Goal: Task Accomplishment & Management: Manage account settings

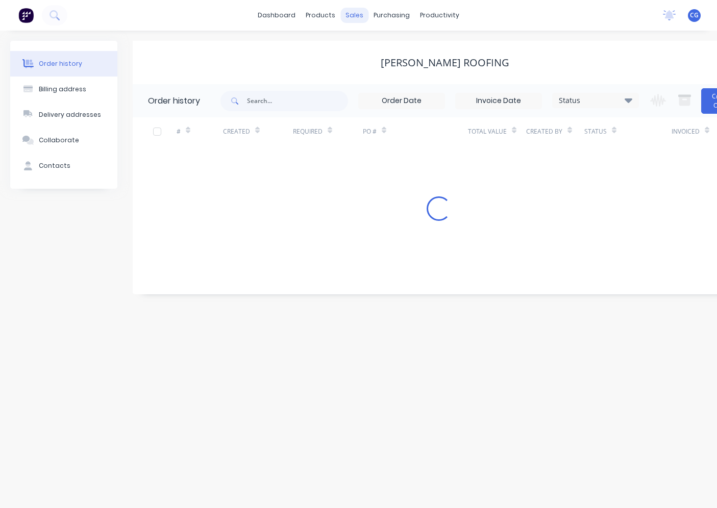
click at [358, 14] on div "sales" at bounding box center [354, 15] width 28 height 15
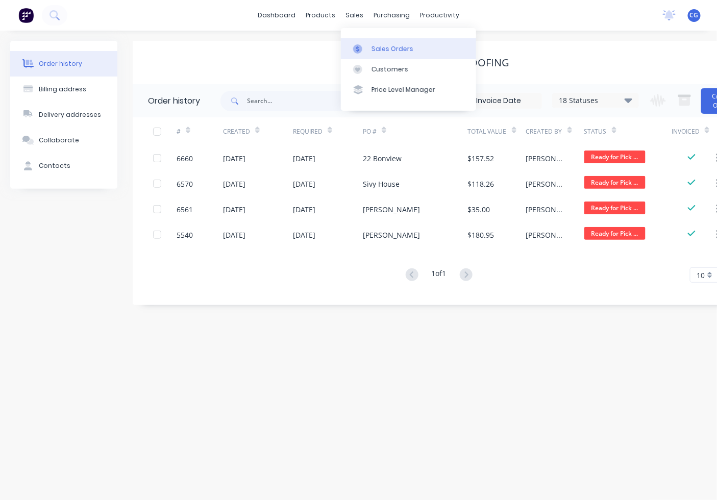
click at [370, 49] on link "Sales Orders" at bounding box center [408, 48] width 135 height 20
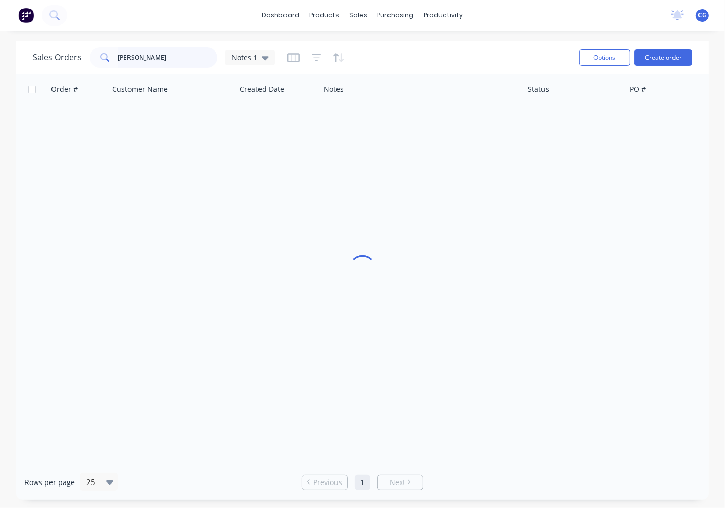
click at [133, 54] on input "[PERSON_NAME]" at bounding box center [167, 57] width 99 height 20
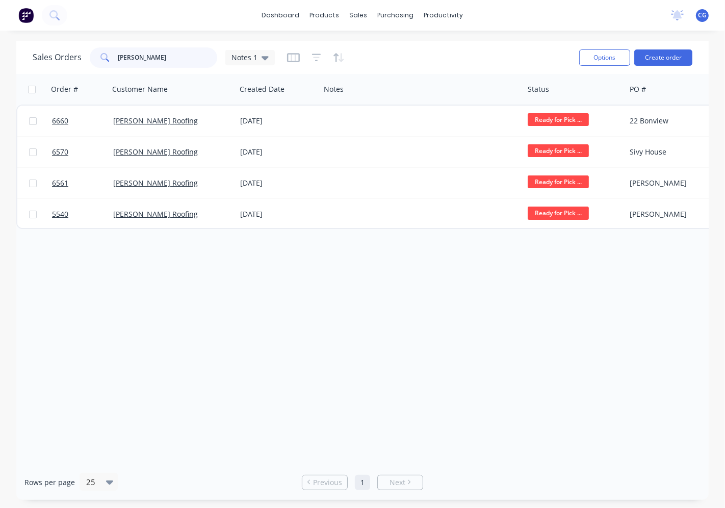
click at [133, 54] on input "[PERSON_NAME]" at bounding box center [167, 57] width 99 height 20
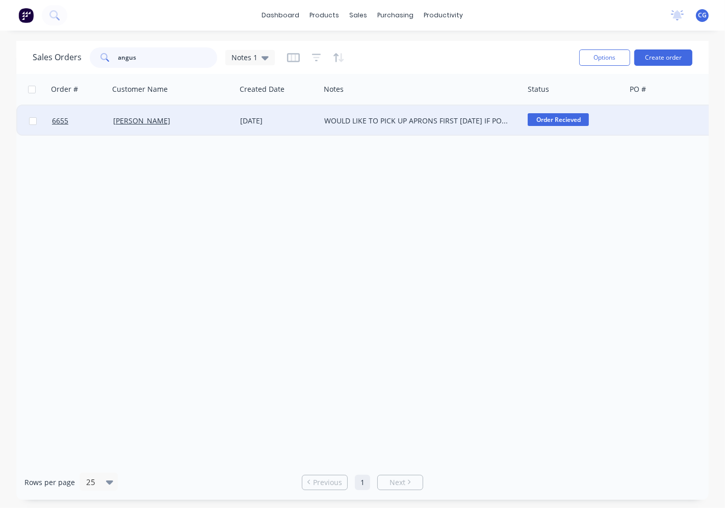
type input "angus"
click at [447, 117] on div "WOULD LIKE TO PICK UP APRONS FIRST [DATE] IF POSSIBLE" at bounding box center [417, 121] width 186 height 10
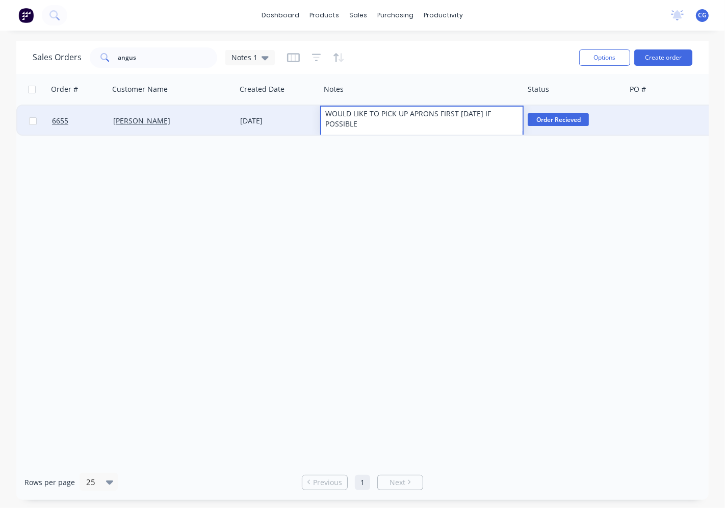
click at [561, 123] on span "Order Recieved" at bounding box center [558, 119] width 61 height 13
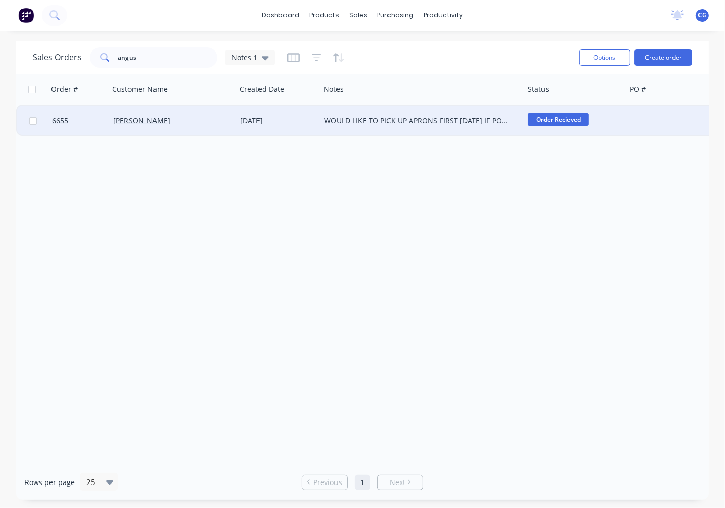
click at [561, 118] on span "Order Recieved" at bounding box center [558, 119] width 61 height 13
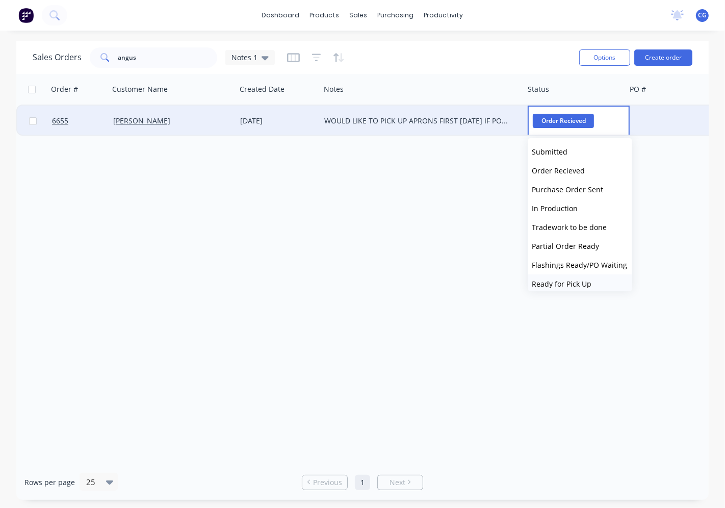
click at [571, 281] on span "Ready for Pick Up" at bounding box center [562, 284] width 60 height 10
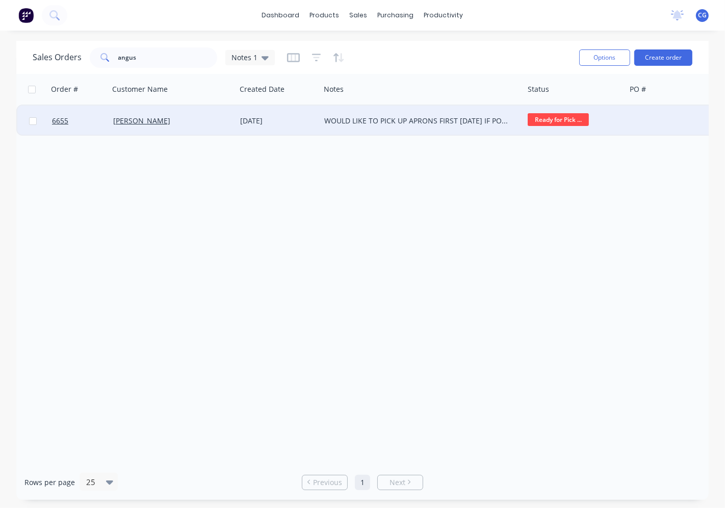
click at [144, 129] on div "[PERSON_NAME]" at bounding box center [172, 121] width 127 height 31
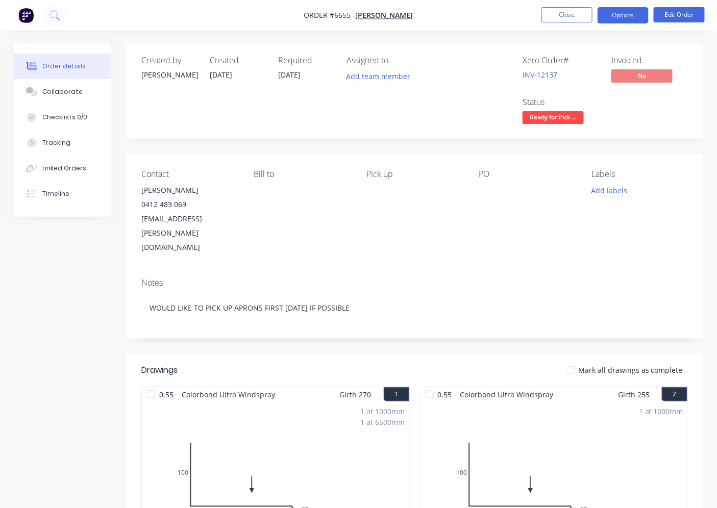
click at [614, 11] on button "Options" at bounding box center [622, 15] width 51 height 16
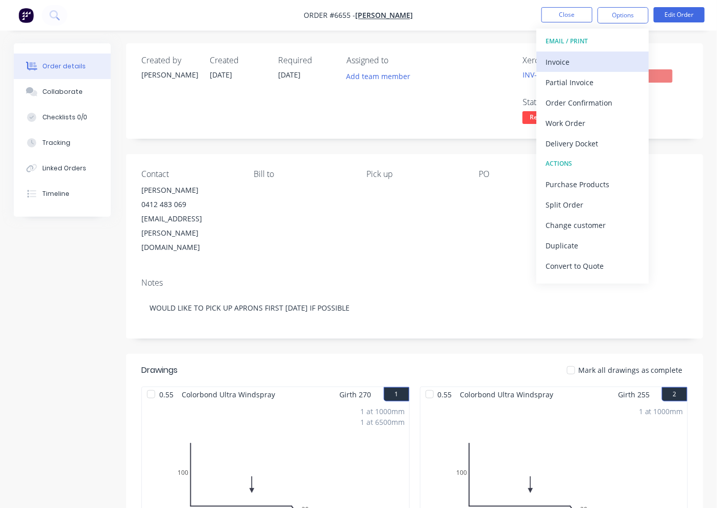
click at [579, 57] on div "Invoice" at bounding box center [592, 62] width 94 height 15
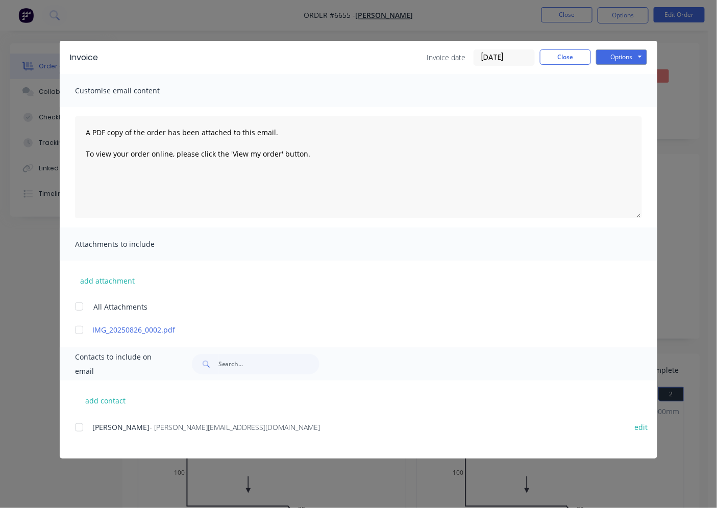
click at [81, 427] on div at bounding box center [79, 427] width 20 height 20
click at [629, 63] on button "Options" at bounding box center [621, 56] width 51 height 15
drag, startPoint x: 629, startPoint y: 109, endPoint x: 725, endPoint y: 272, distance: 188.8
click at [629, 111] on button "Email" at bounding box center [628, 108] width 65 height 17
